Goal: Information Seeking & Learning: Learn about a topic

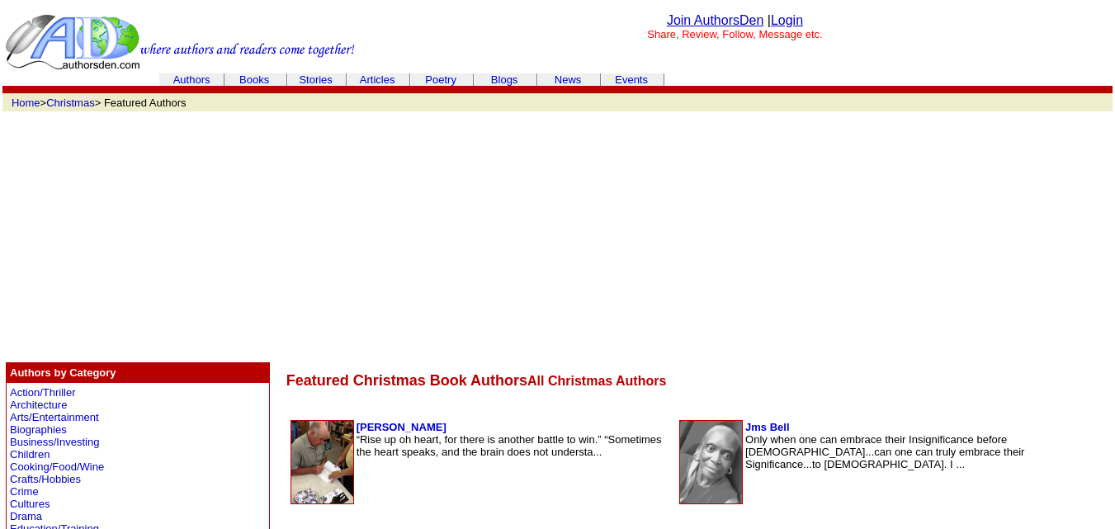
click at [197, 78] on link "Authors" at bounding box center [191, 79] width 37 height 12
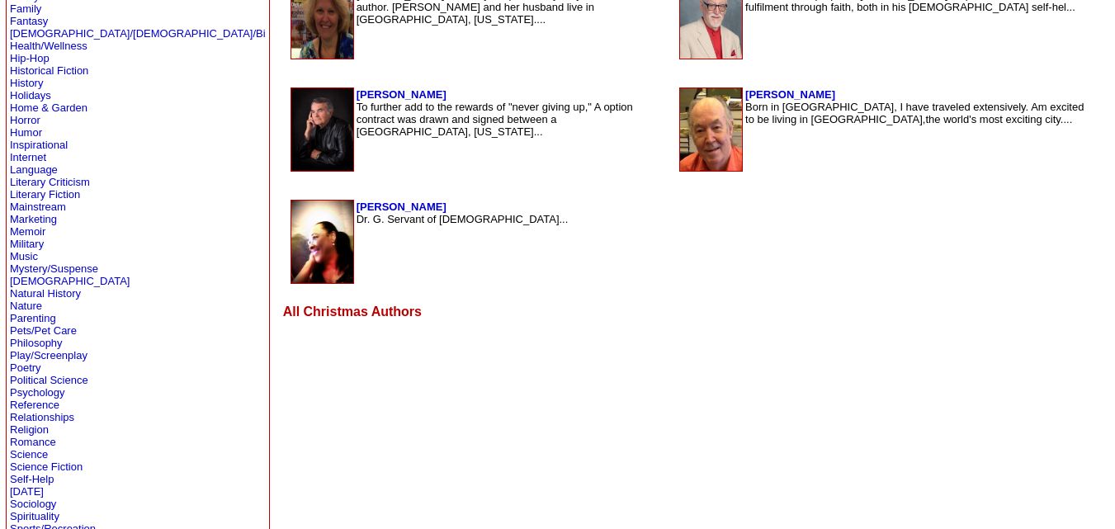
scroll to position [558, 0]
click at [31, 304] on link "Nature" at bounding box center [26, 305] width 32 height 12
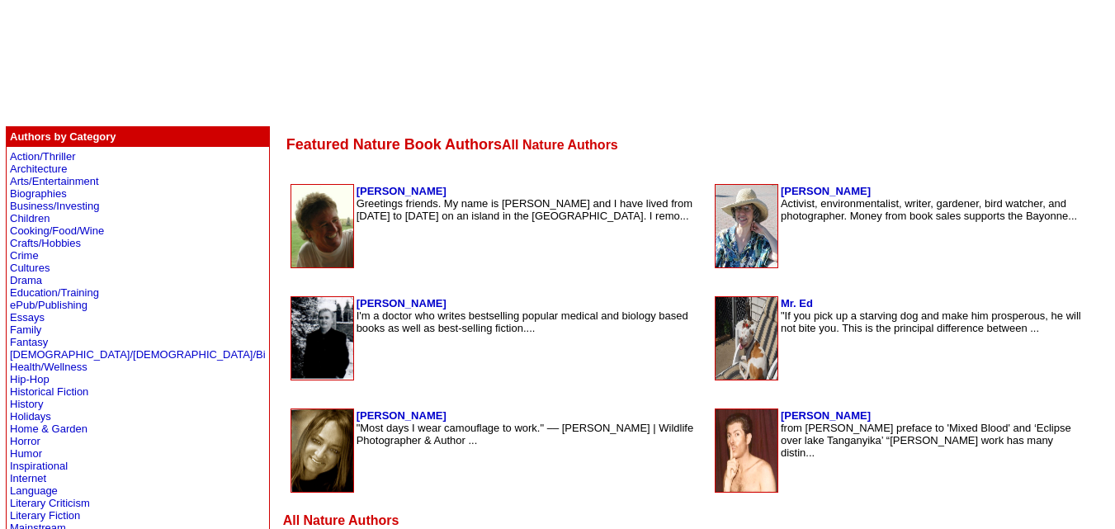
scroll to position [237, 0]
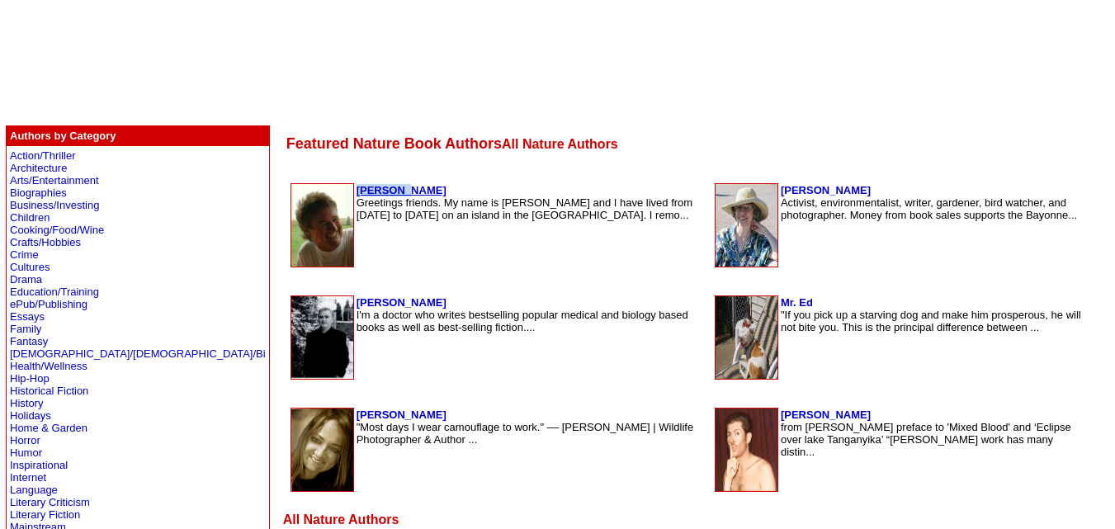
drag, startPoint x: 295, startPoint y: 187, endPoint x: 245, endPoint y: 185, distance: 49.5
click at [356, 185] on td "[PERSON_NAME] Greetings friends. My name is [PERSON_NAME] and I have lived from…" at bounding box center [531, 225] width 351 height 84
click at [326, 116] on center "Join AuthorsDen | Login Share, Review, Follow, Message etc. Authors Books Stori…" at bounding box center [557, 495] width 1110 height 1443
